Goal: Task Accomplishment & Management: Use online tool/utility

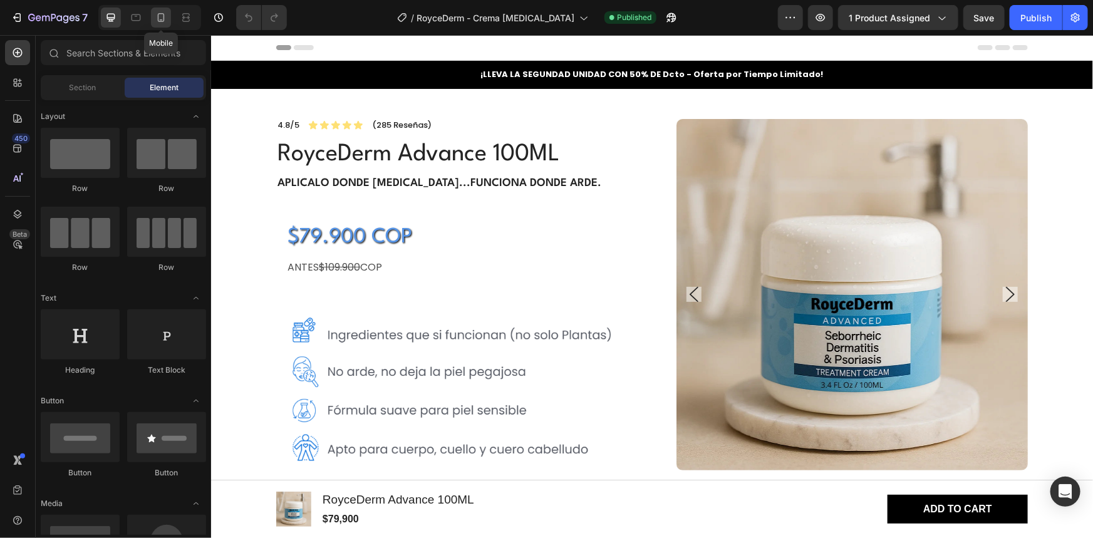
click at [165, 18] on icon at bounding box center [161, 17] width 13 height 13
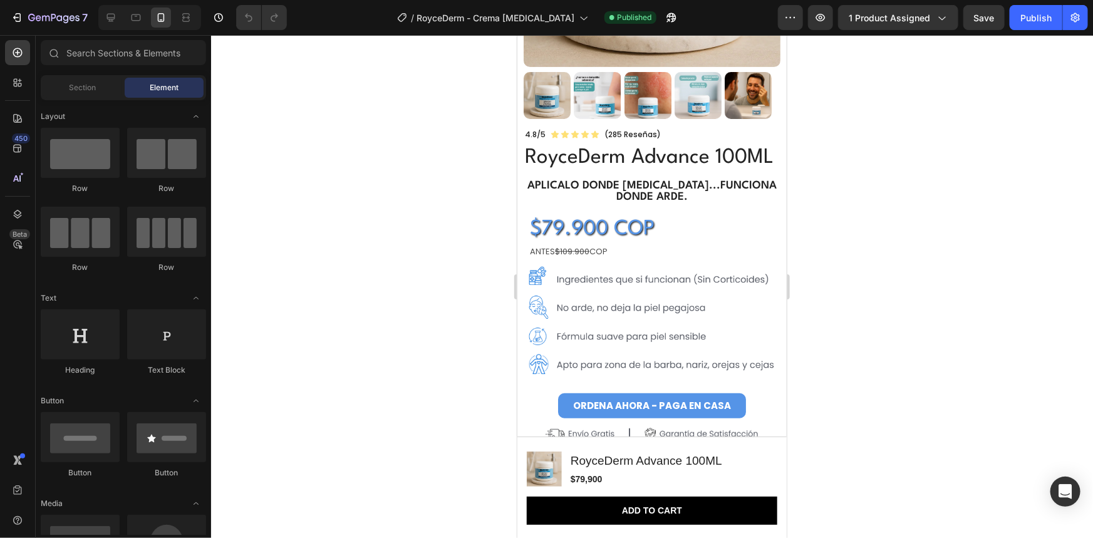
scroll to position [204, 0]
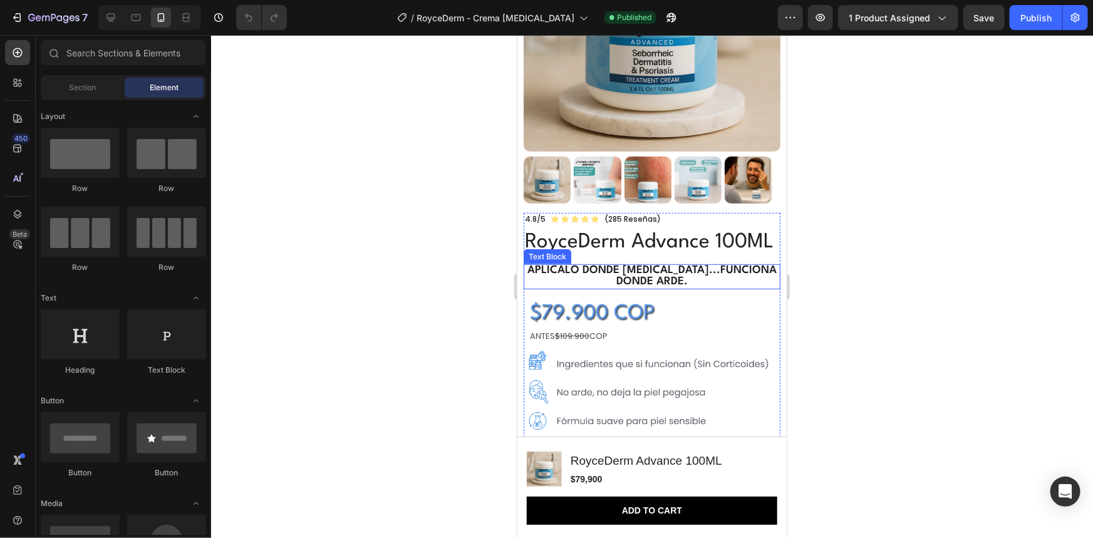
click at [681, 282] on strong "Aplicalo donde [MEDICAL_DATA]...Funciona donde arde." at bounding box center [651, 275] width 249 height 22
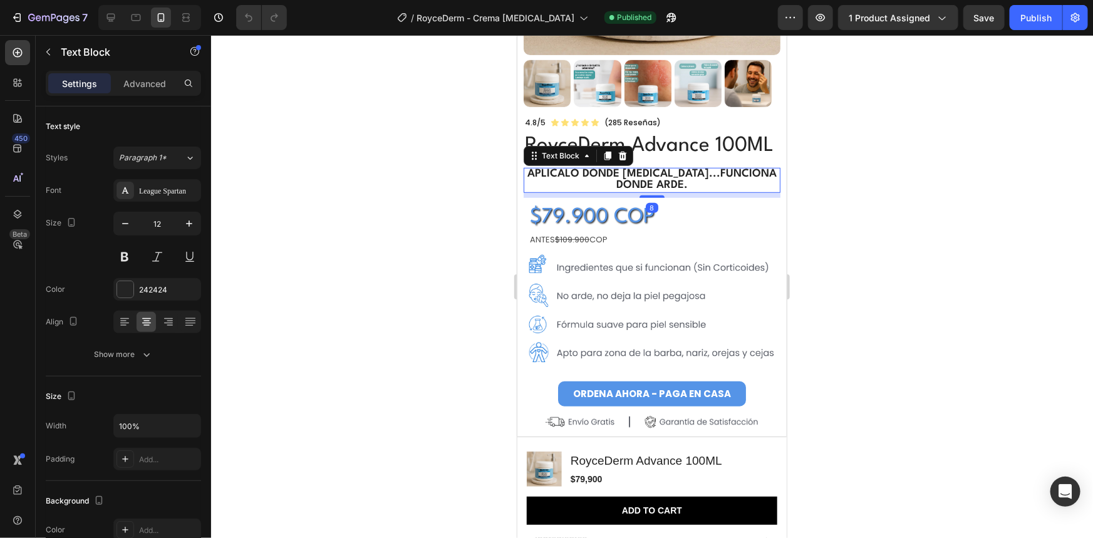
scroll to position [375, 0]
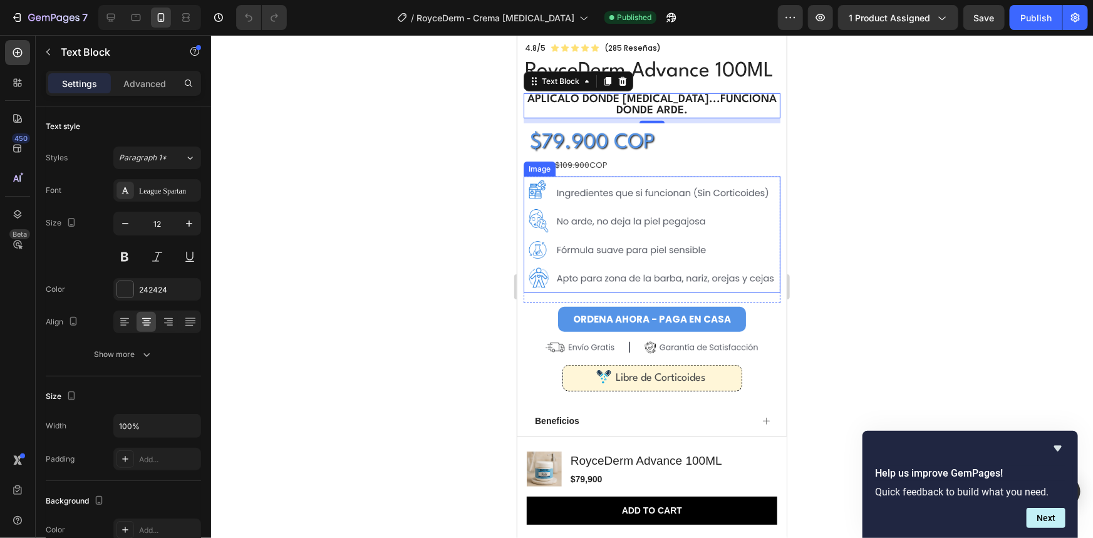
click at [646, 256] on img at bounding box center [651, 234] width 257 height 116
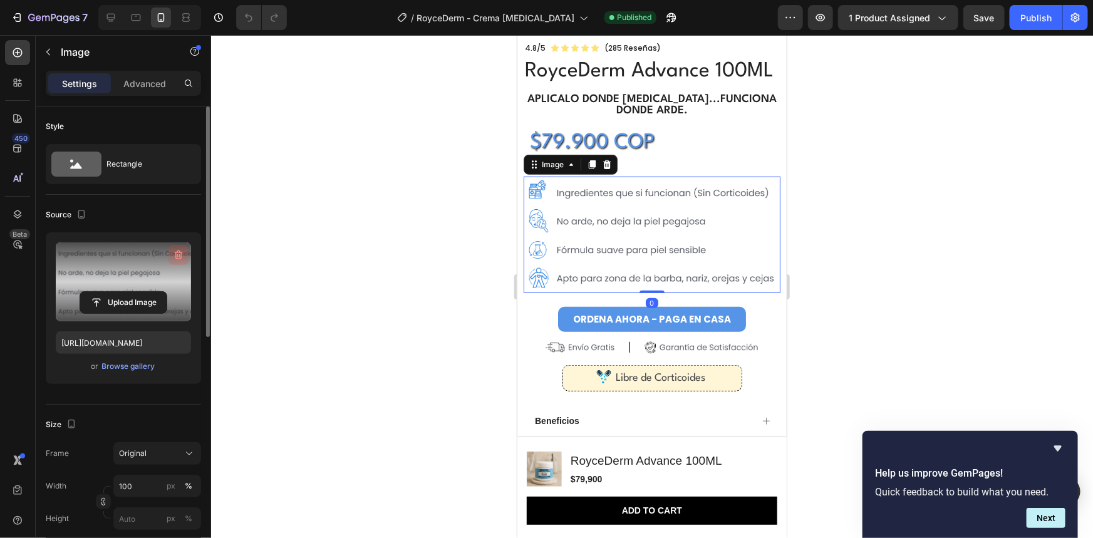
click at [175, 251] on icon "button" at bounding box center [178, 255] width 13 height 13
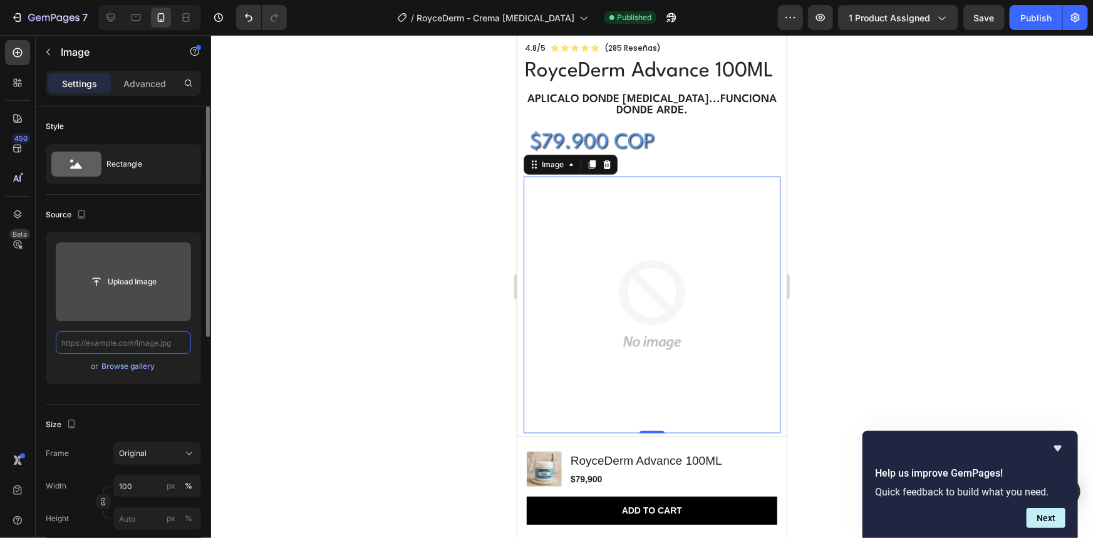
click at [110, 348] on input "text" at bounding box center [123, 342] width 135 height 23
paste input "[URL][DOMAIN_NAME]"
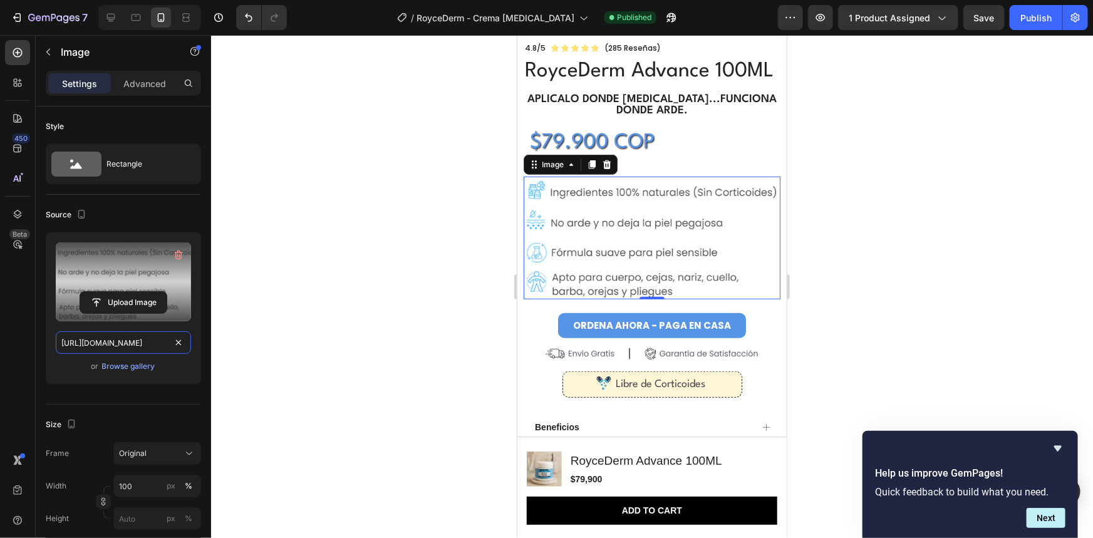
type input "[URL][DOMAIN_NAME]"
click at [889, 219] on div at bounding box center [652, 286] width 882 height 503
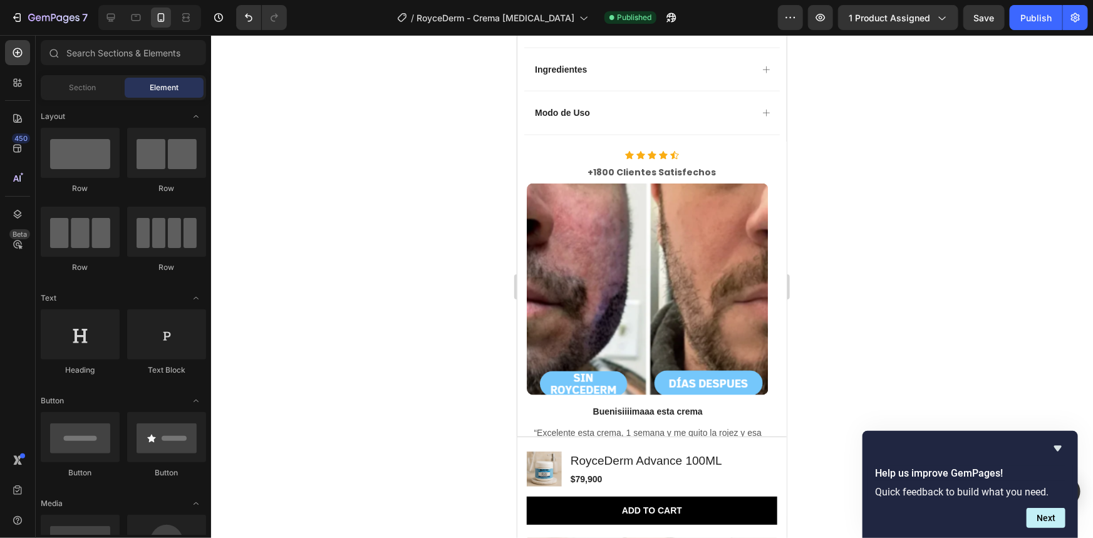
scroll to position [830, 0]
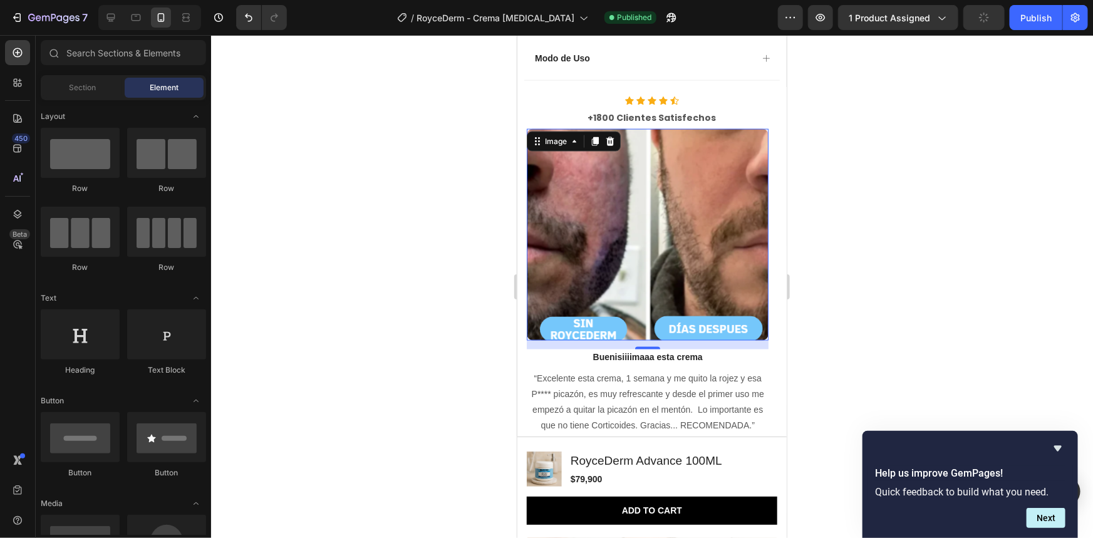
click at [673, 231] on img at bounding box center [647, 234] width 242 height 212
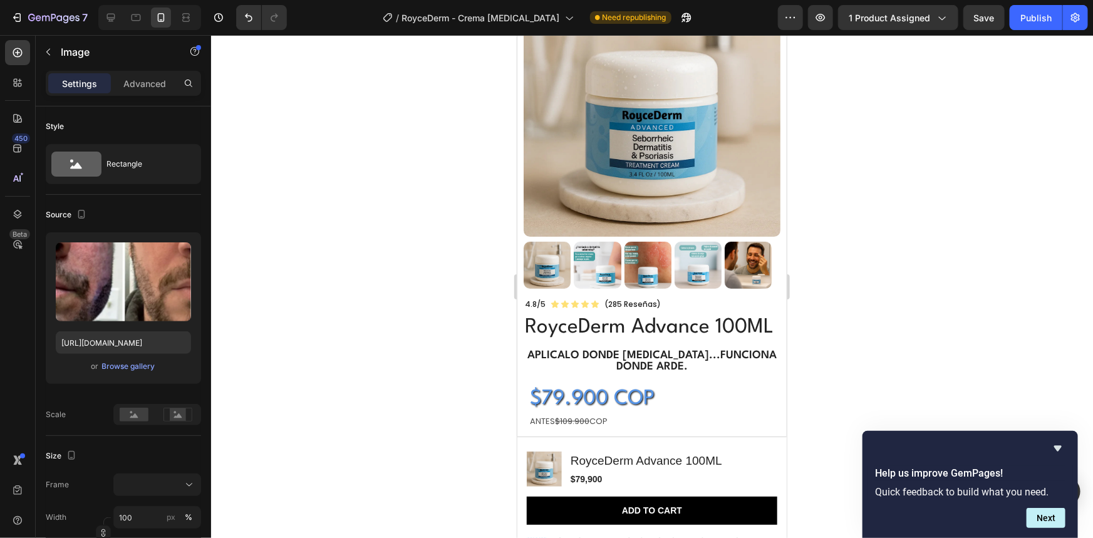
scroll to position [0, 0]
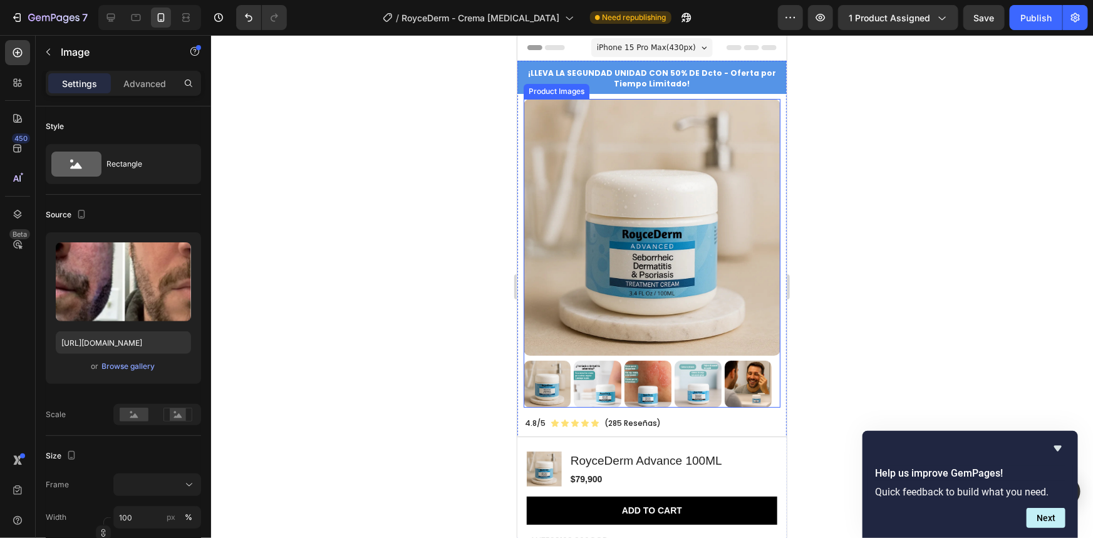
click at [636, 165] on img at bounding box center [651, 226] width 257 height 257
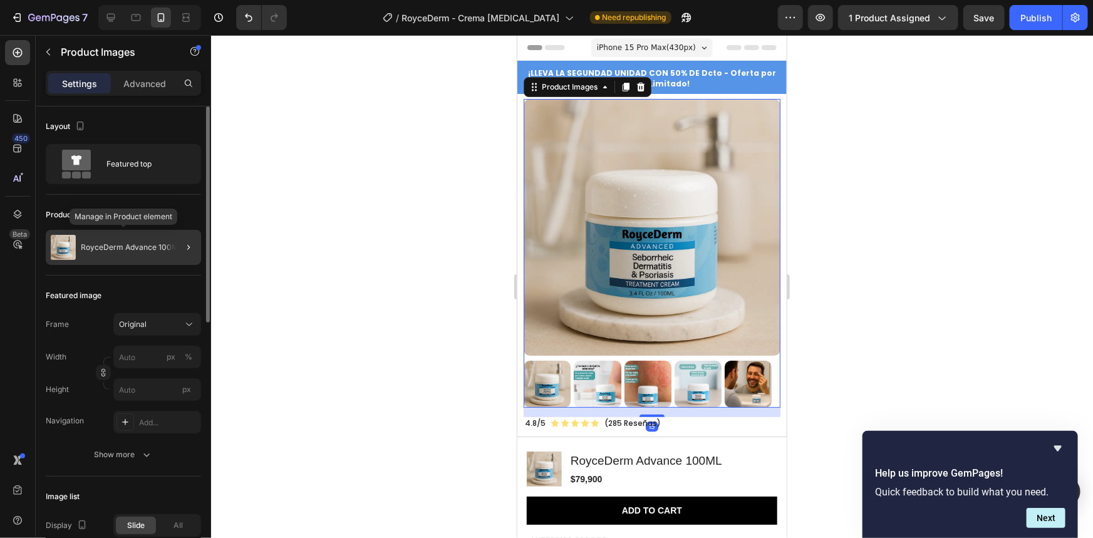
click at [127, 244] on p "RoyceDerm Advance 100ML" at bounding box center [132, 247] width 102 height 9
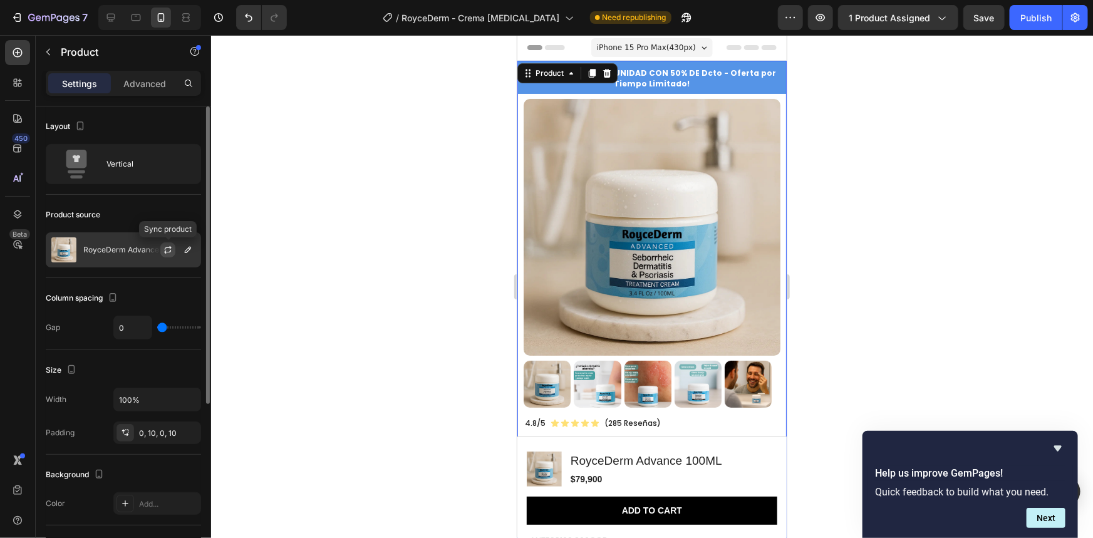
click at [168, 251] on icon "button" at bounding box center [168, 250] width 10 height 10
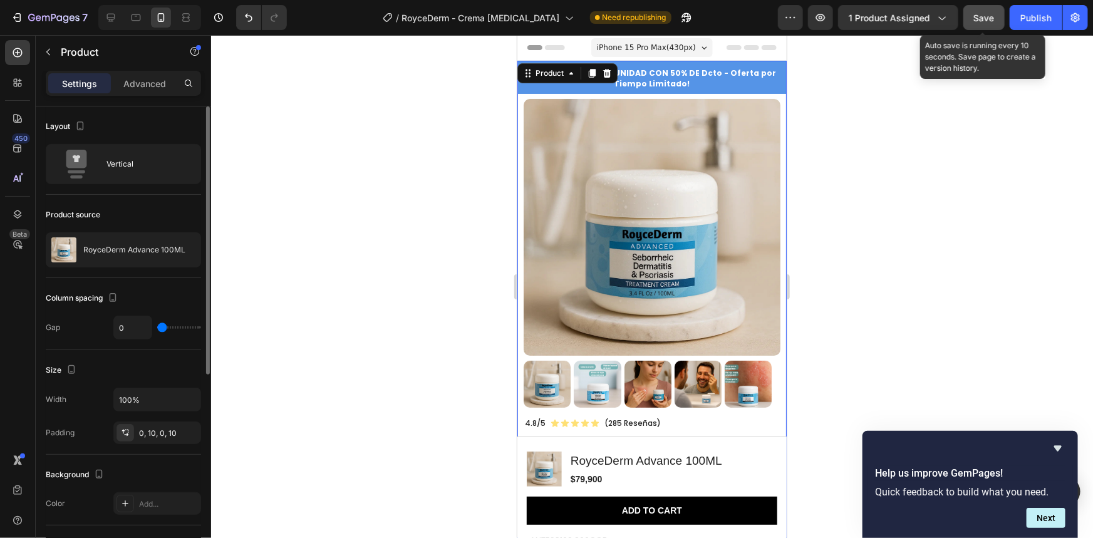
click at [985, 22] on span "Save" at bounding box center [984, 18] width 21 height 11
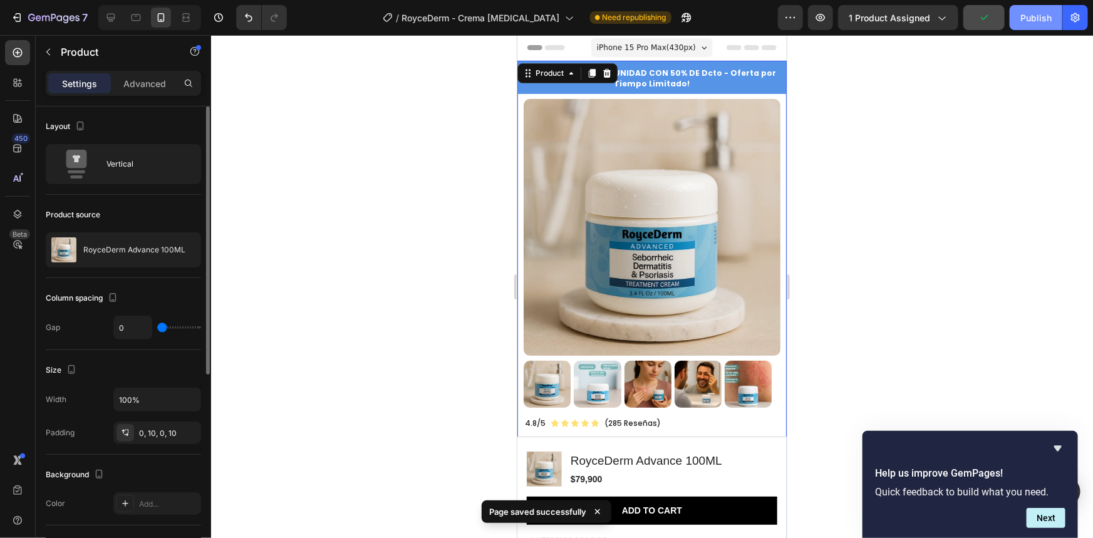
click at [1030, 17] on div "Publish" at bounding box center [1035, 17] width 31 height 13
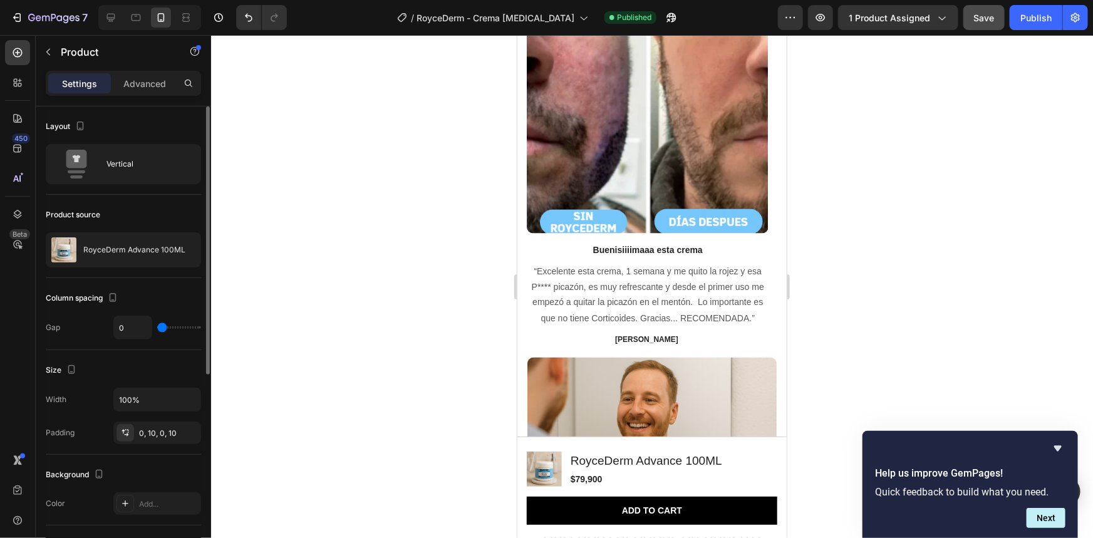
scroll to position [897, 0]
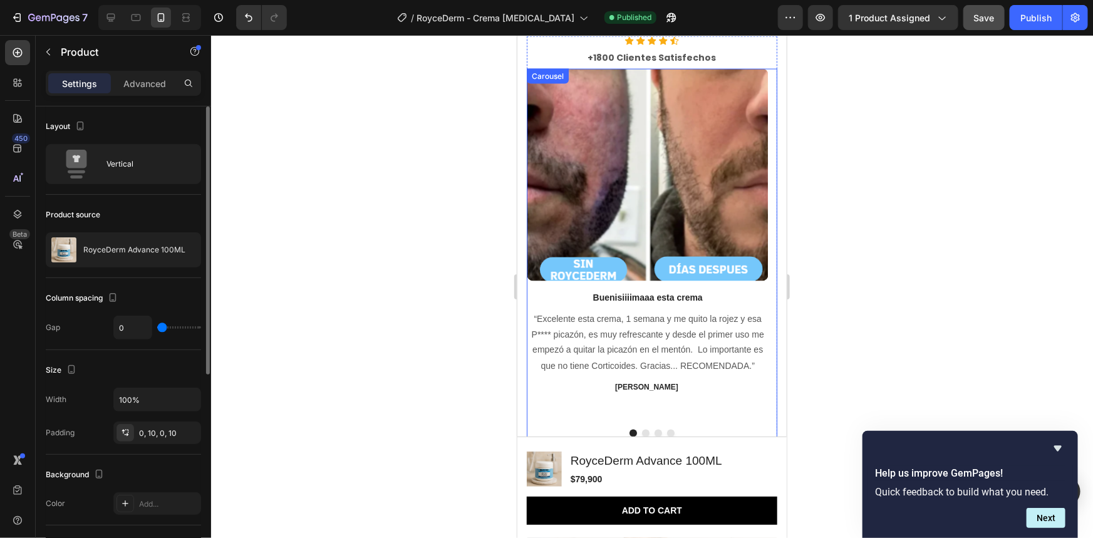
click at [643, 429] on button "Dot" at bounding box center [645, 433] width 8 height 8
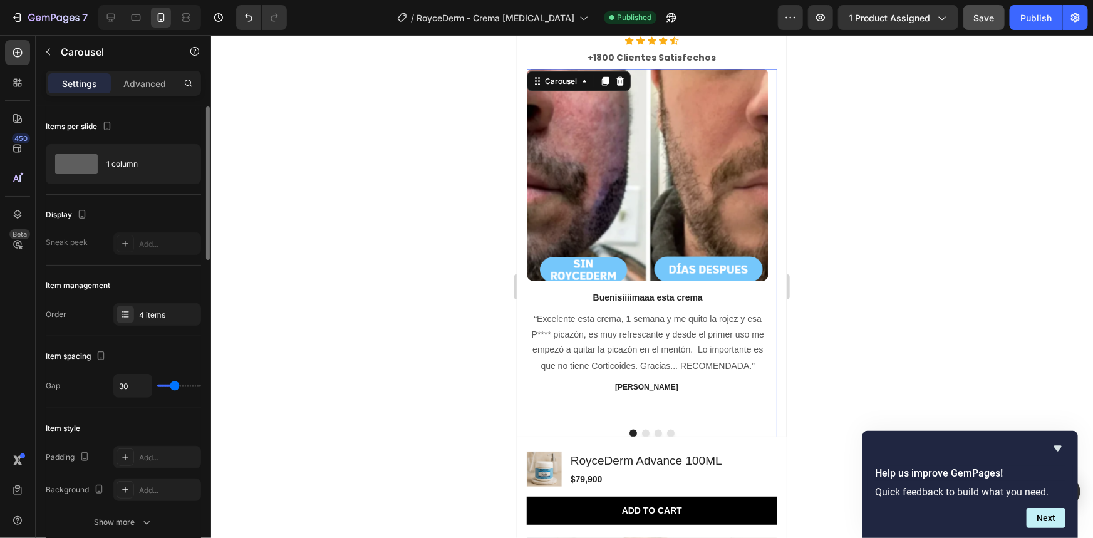
click at [641, 429] on button "Dot" at bounding box center [645, 433] width 8 height 8
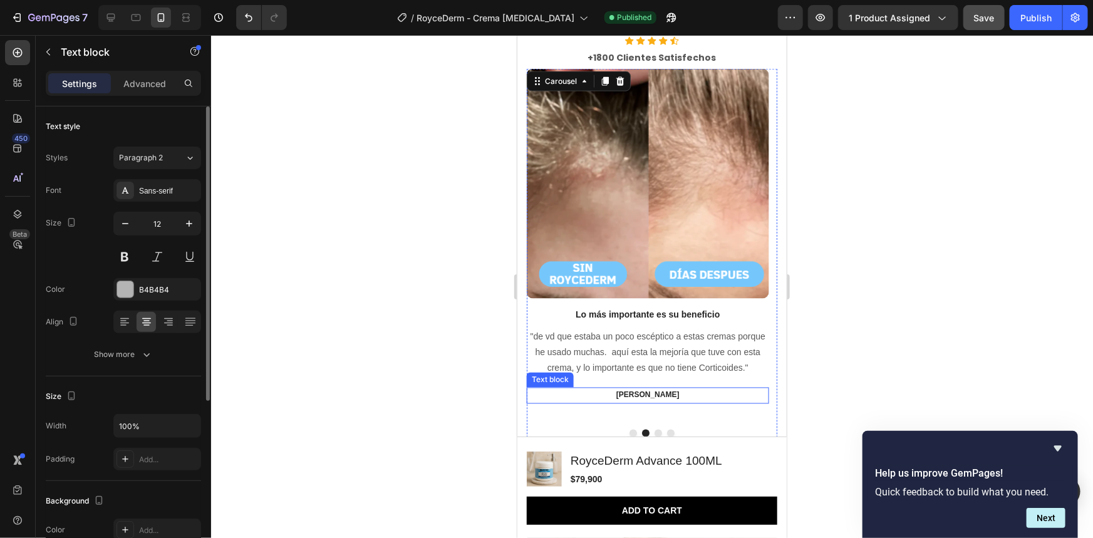
click at [648, 394] on strong "[PERSON_NAME]" at bounding box center [647, 394] width 63 height 9
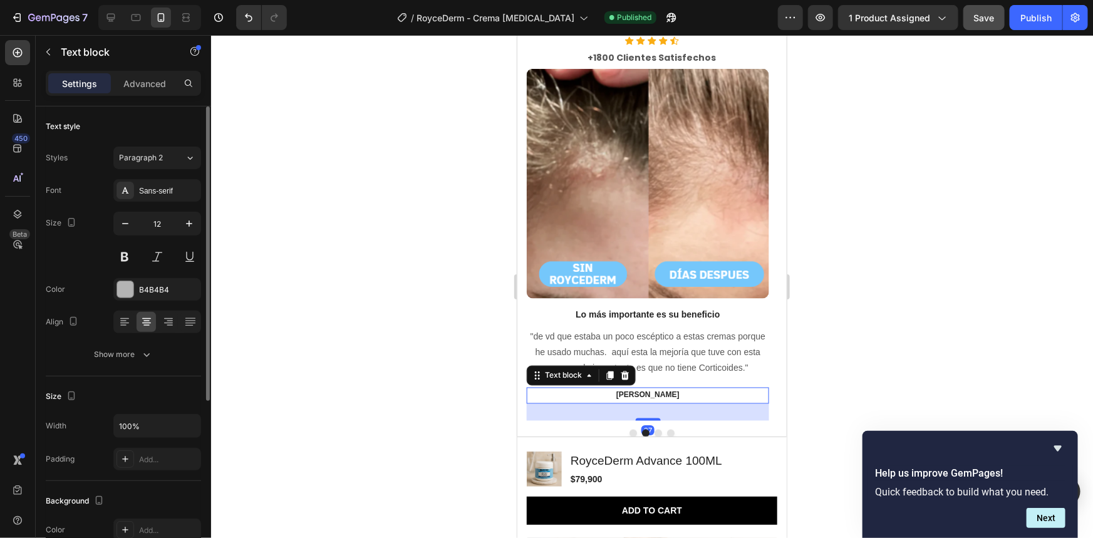
click at [649, 395] on strong "[PERSON_NAME]" at bounding box center [647, 394] width 63 height 9
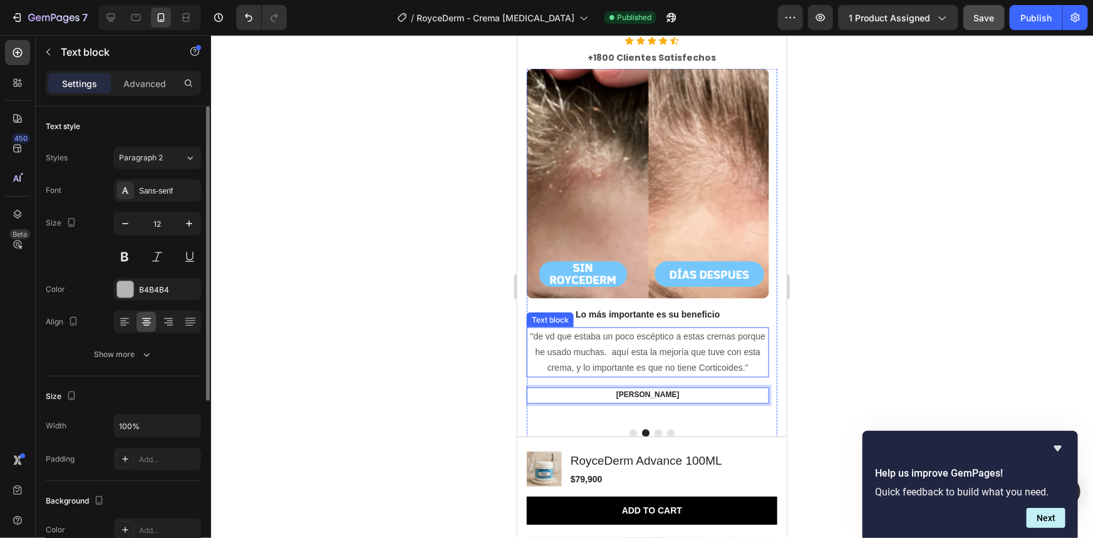
click at [672, 334] on p ""de vd que estaba un poco escéptico a estas cremas porque he usado muchas. aquí…" at bounding box center [646, 352] width 239 height 48
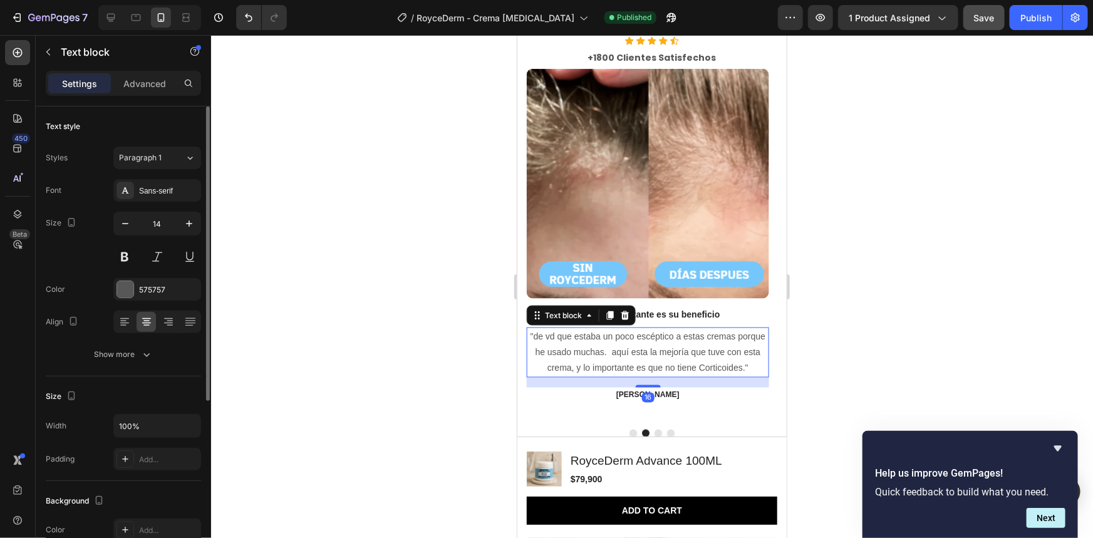
click at [674, 336] on p ""de vd que estaba un poco escéptico a estas cremas porque he usado muchas. aquí…" at bounding box center [646, 352] width 239 height 48
click at [671, 337] on p ""de vd que estaba un poco escéptico a estas cremas porque he usado muchas. aquí…" at bounding box center [646, 352] width 239 height 48
click at [844, 294] on div at bounding box center [652, 286] width 882 height 503
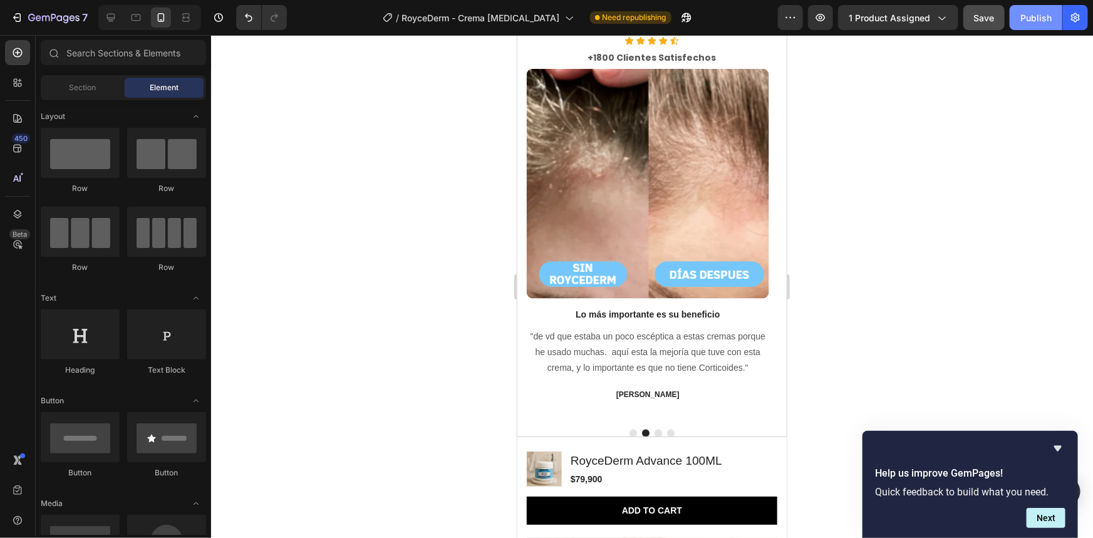
click at [1035, 20] on div "Publish" at bounding box center [1035, 17] width 31 height 13
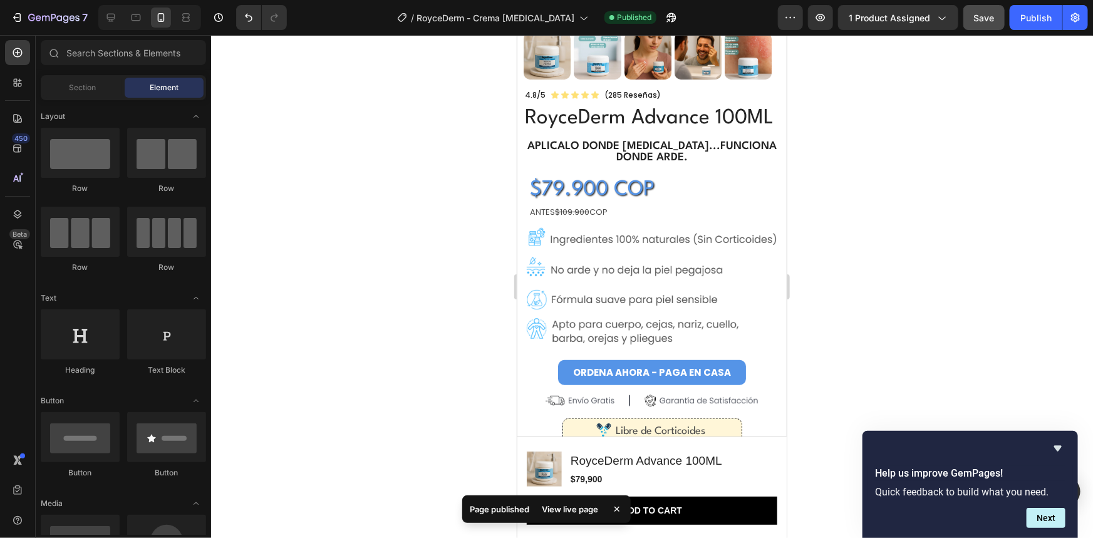
scroll to position [0, 0]
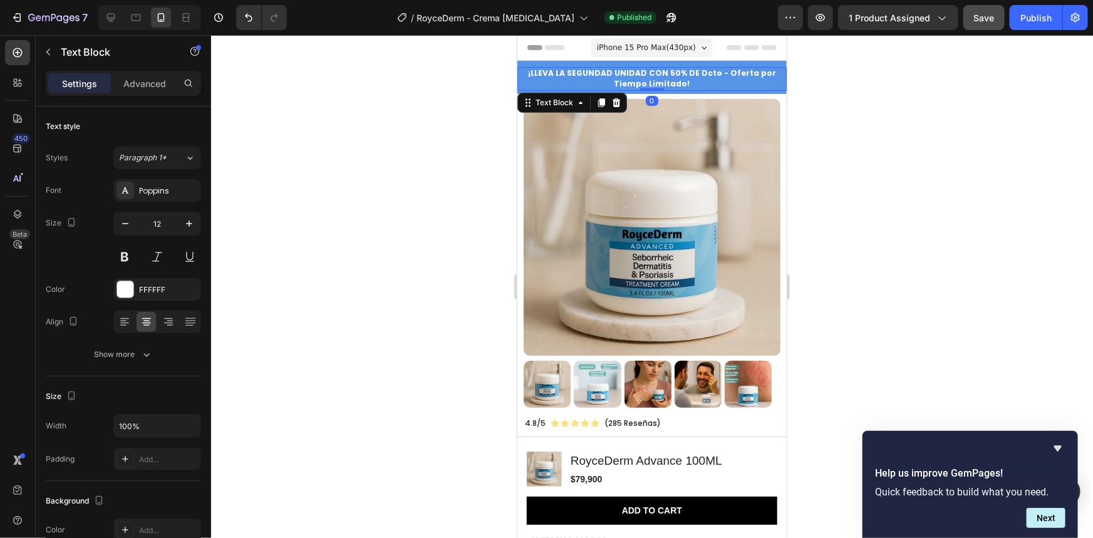
click at [718, 71] on strong "¡LLEVA LA SEGUNDAD UNIDAD CON 50% DE Dcto - Oferta por Tiempo Limitado!" at bounding box center [651, 77] width 248 height 21
click at [718, 74] on strong "¡LLEVA LA SEGUNDAD UNIDAD CON 50% DE Dcto - Oferta por Tiempo Limitado!" at bounding box center [651, 77] width 248 height 21
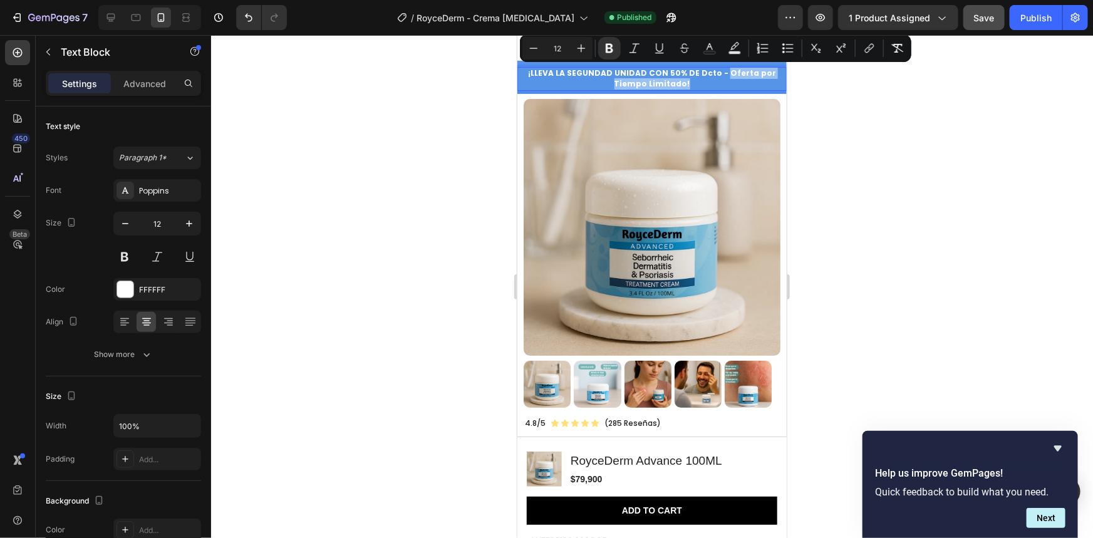
drag, startPoint x: 705, startPoint y: 71, endPoint x: 669, endPoint y: 84, distance: 38.6
click at [669, 84] on p "¡LLEVA LA SEGUNDAD UNIDAD CON 50% DE Dcto - Oferta por Tiempo Limitado!" at bounding box center [651, 78] width 267 height 21
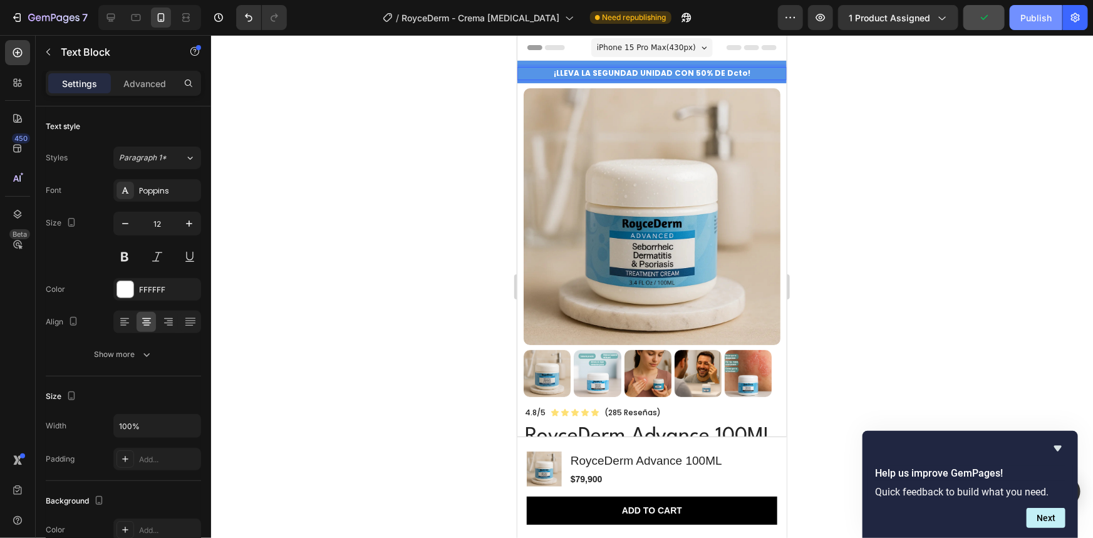
click at [1040, 16] on div "Publish" at bounding box center [1035, 17] width 31 height 13
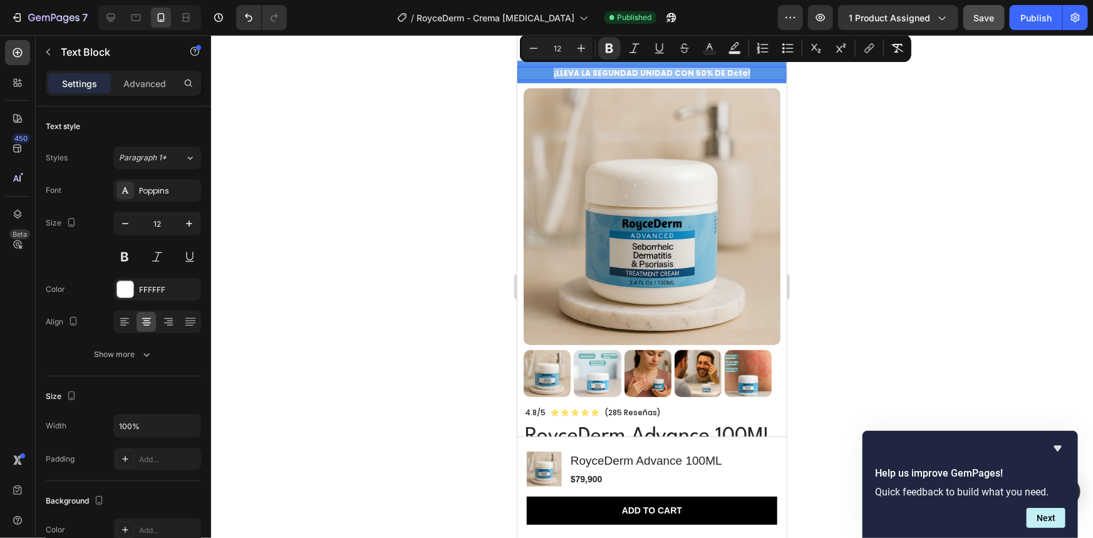
drag, startPoint x: 693, startPoint y: 73, endPoint x: 554, endPoint y: 75, distance: 139.1
click at [554, 75] on p "¡LLEVA LA SEGUNDAD UNIDAD CON 50% DE Dcto!" at bounding box center [651, 73] width 267 height 11
click at [582, 51] on icon "Editor contextual toolbar" at bounding box center [581, 48] width 13 height 13
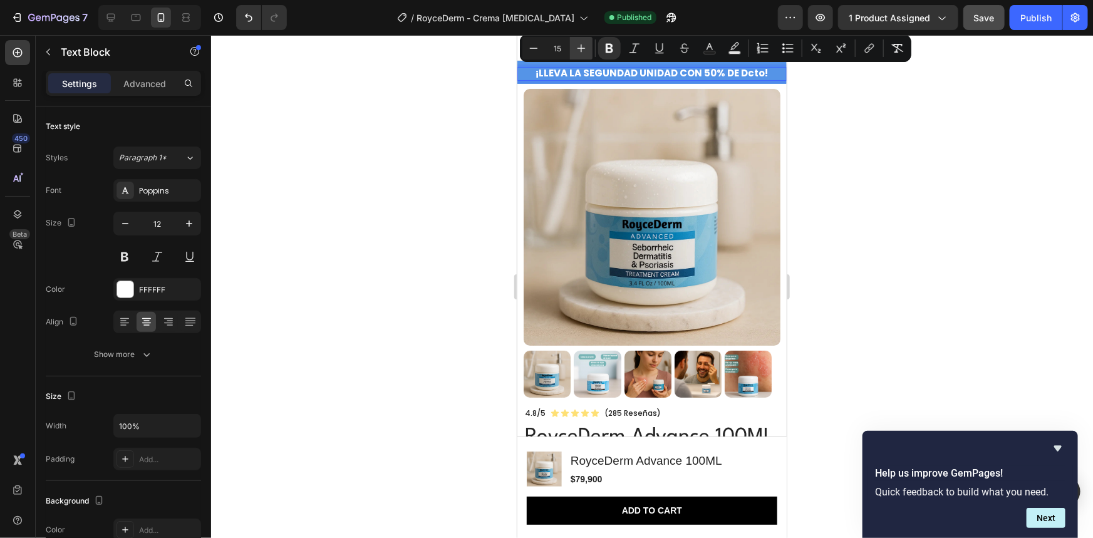
click at [582, 51] on icon "Editor contextual toolbar" at bounding box center [581, 48] width 13 height 13
click at [534, 50] on icon "Editor contextual toolbar" at bounding box center [533, 48] width 13 height 13
type input "16"
click at [840, 138] on div at bounding box center [652, 286] width 882 height 503
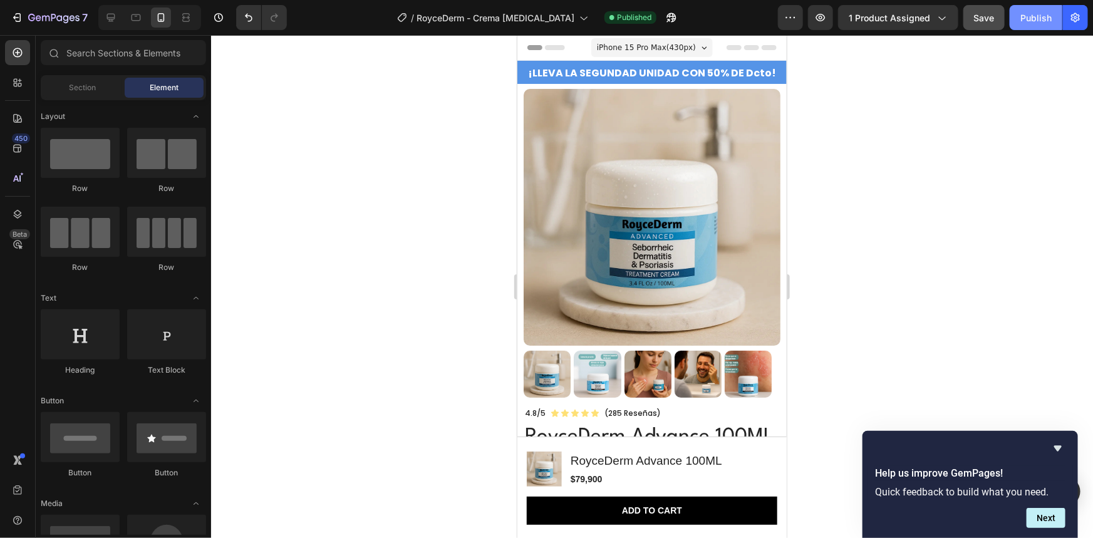
click at [1027, 19] on div "Publish" at bounding box center [1035, 17] width 31 height 13
click at [844, 203] on div at bounding box center [652, 286] width 882 height 503
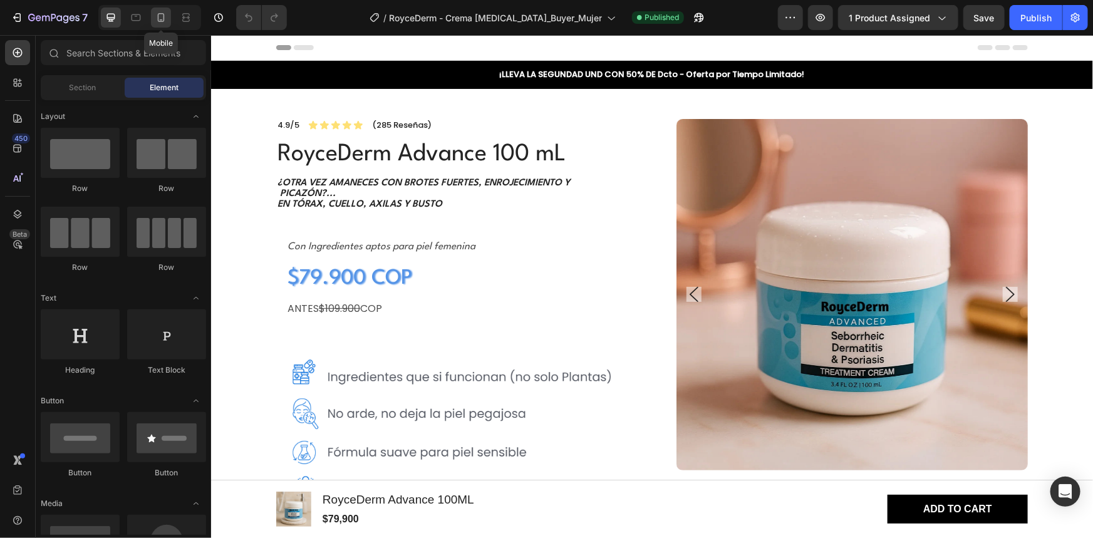
click at [155, 16] on icon at bounding box center [161, 17] width 13 height 13
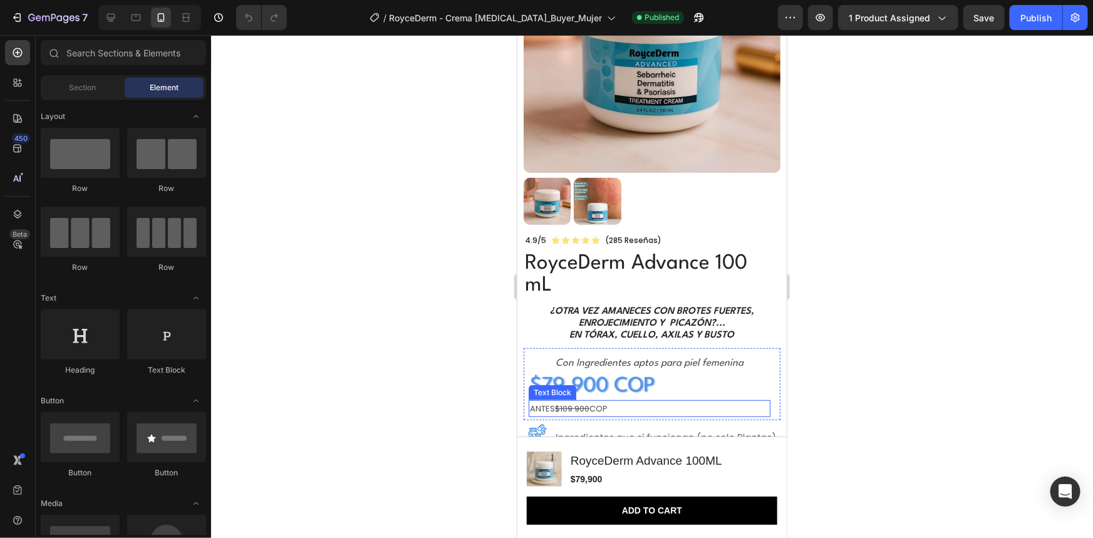
scroll to position [341, 0]
